Goal: Information Seeking & Learning: Learn about a topic

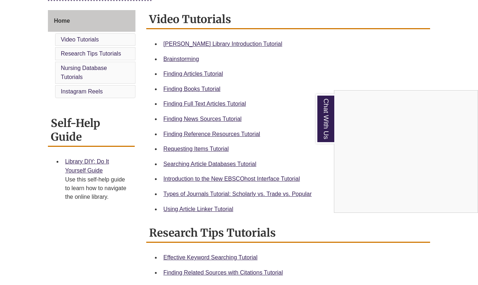
scroll to position [191, 0]
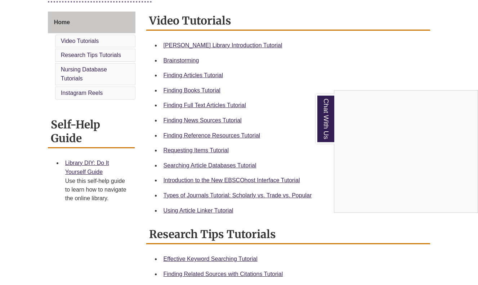
click at [229, 44] on div "Chat With Us" at bounding box center [239, 142] width 478 height 285
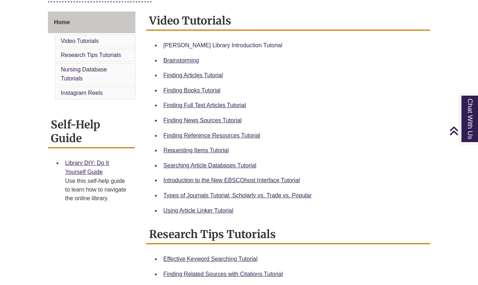
click at [219, 44] on link "Berntsen Library Introduction Tutorial" at bounding box center [223, 45] width 119 height 6
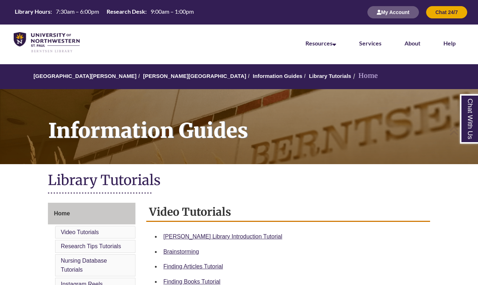
scroll to position [0, 0]
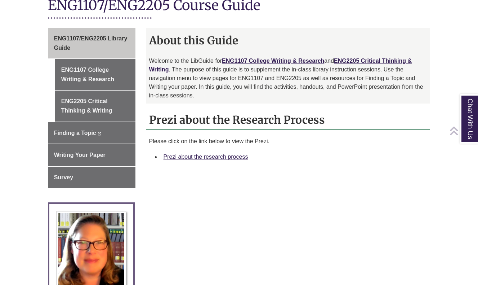
scroll to position [187, 0]
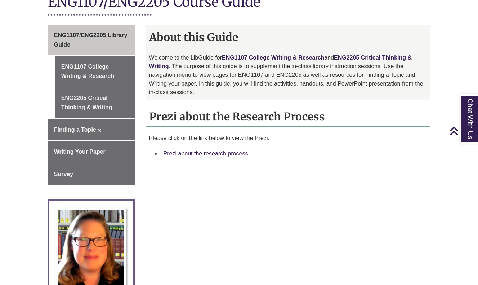
click at [232, 150] on link "Prezi about the research process" at bounding box center [206, 153] width 85 height 6
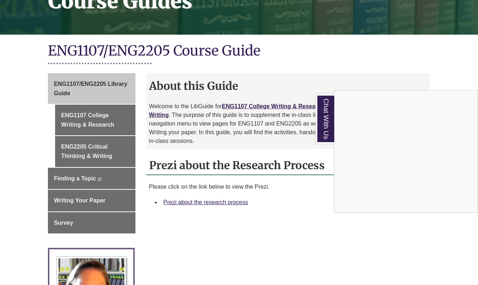
scroll to position [0, 0]
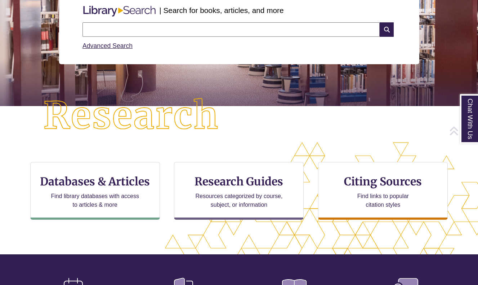
scroll to position [103, 0]
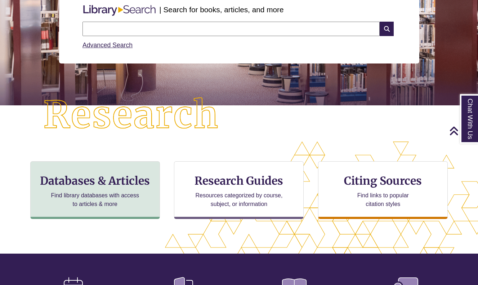
click at [137, 186] on h3 "Databases & Articles" at bounding box center [94, 181] width 117 height 14
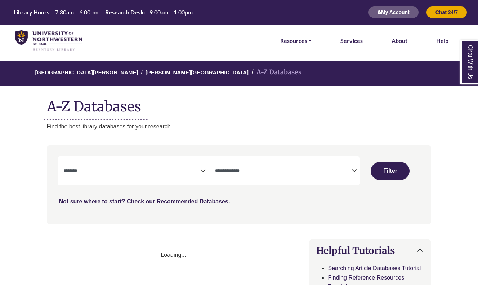
select select "Database Subject Filter"
select select "Database Types Filter"
select select "Database Subject Filter"
select select "Database Types Filter"
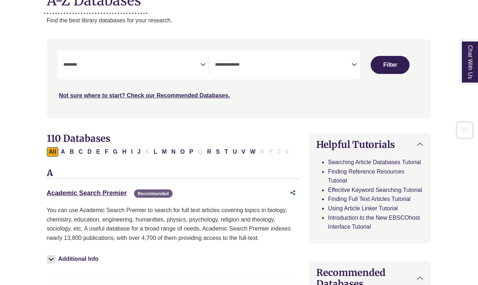
scroll to position [154, 0]
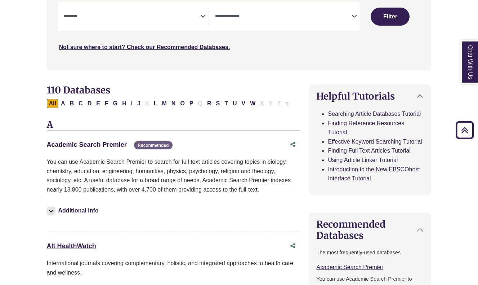
click at [101, 143] on link "Academic Search Premier This link opens in a new window" at bounding box center [87, 144] width 80 height 7
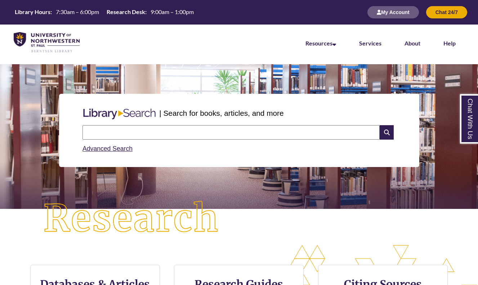
click at [166, 132] on input "text" at bounding box center [231, 132] width 297 height 14
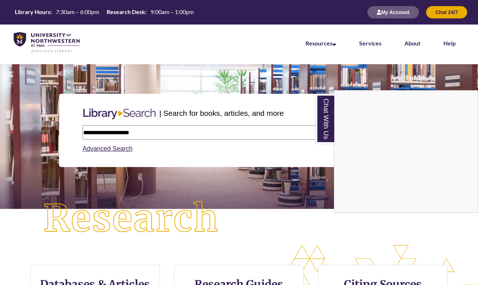
type input "**********"
